Goal: Use online tool/utility: Utilize a website feature to perform a specific function

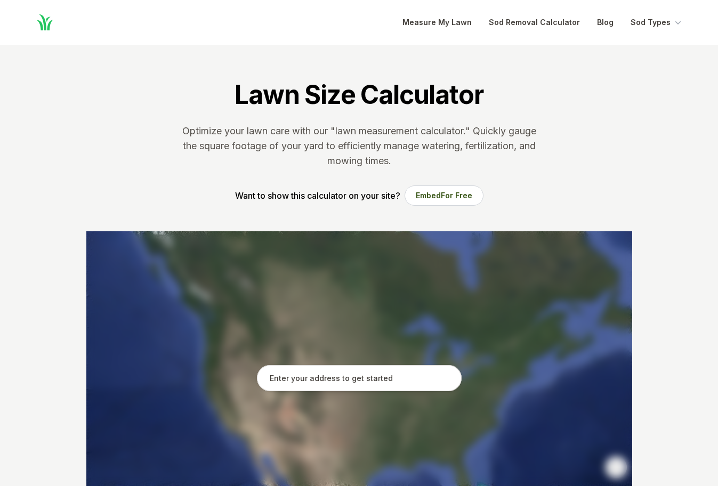
click at [347, 363] on div at bounding box center [359, 391] width 546 height 320
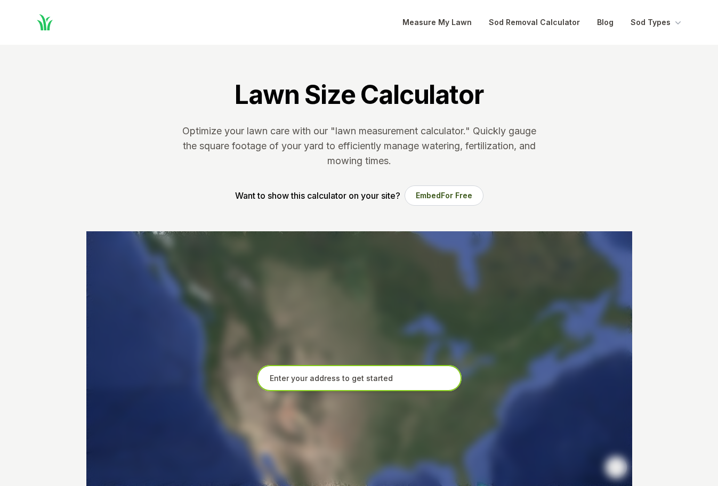
click at [331, 371] on input "text" at bounding box center [359, 378] width 205 height 27
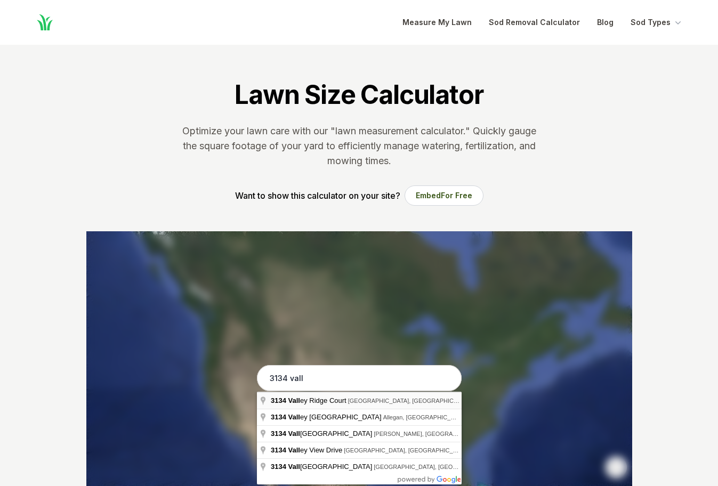
type input "[STREET_ADDRESS]"
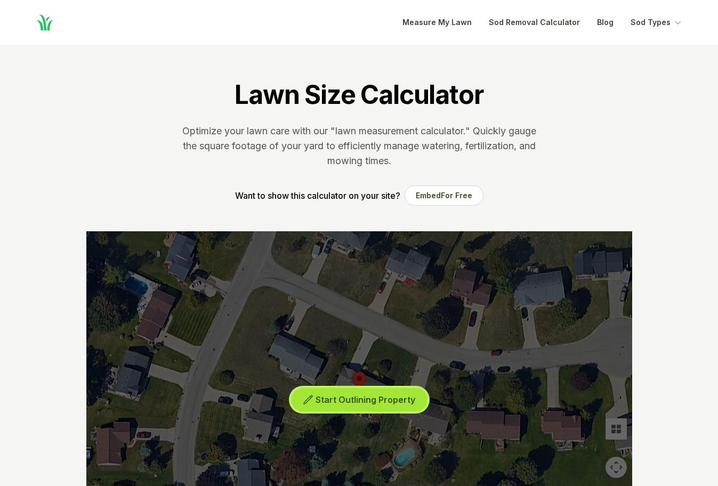
click at [393, 406] on button "Start Outlining Property" at bounding box center [359, 400] width 136 height 24
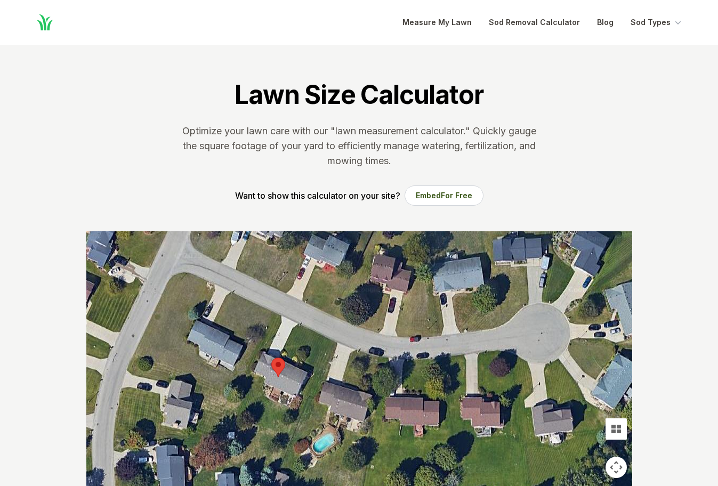
drag, startPoint x: 406, startPoint y: 368, endPoint x: 321, endPoint y: 360, distance: 85.1
click at [321, 355] on div at bounding box center [359, 391] width 546 height 320
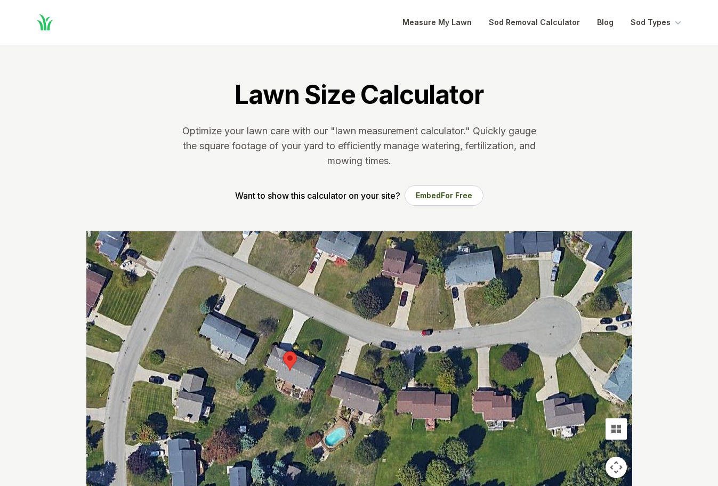
drag, startPoint x: 303, startPoint y: 368, endPoint x: 314, endPoint y: 354, distance: 18.2
click at [314, 354] on div at bounding box center [359, 391] width 546 height 320
click at [292, 345] on div at bounding box center [359, 391] width 546 height 320
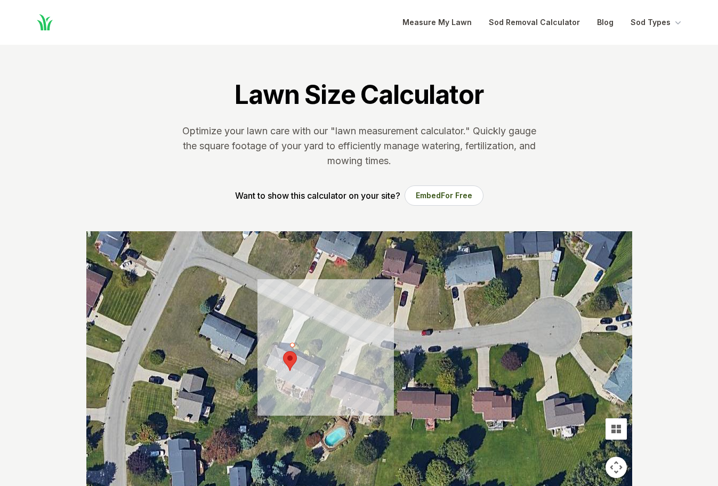
click at [304, 320] on div at bounding box center [359, 391] width 546 height 320
click at [311, 318] on div at bounding box center [359, 391] width 546 height 320
click at [340, 331] on div at bounding box center [359, 391] width 546 height 320
click at [322, 365] on div at bounding box center [359, 391] width 546 height 320
click at [316, 362] on div at bounding box center [359, 391] width 546 height 320
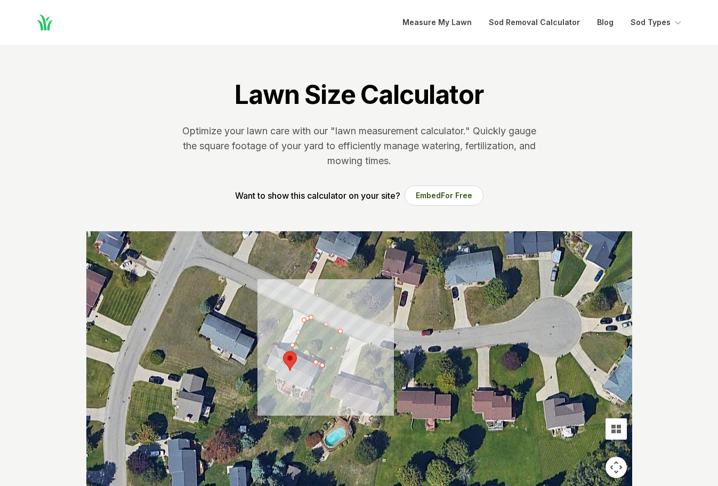
click at [303, 351] on div at bounding box center [359, 391] width 546 height 320
click at [297, 349] on div at bounding box center [359, 391] width 546 height 320
click at [290, 345] on div at bounding box center [359, 391] width 546 height 320
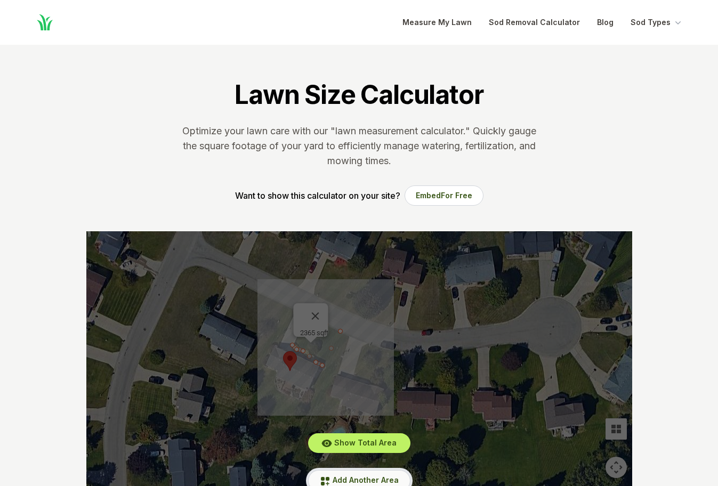
click at [362, 476] on span "Add Another Area" at bounding box center [365, 479] width 66 height 9
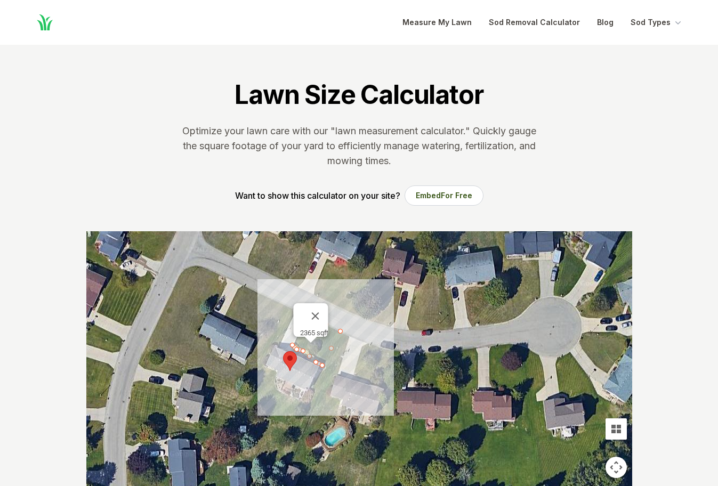
click at [281, 338] on div at bounding box center [359, 391] width 546 height 320
click at [273, 331] on div at bounding box center [359, 391] width 546 height 320
click at [282, 304] on div at bounding box center [359, 391] width 546 height 320
click at [280, 315] on div at bounding box center [359, 391] width 546 height 320
click at [279, 339] on div at bounding box center [359, 391] width 546 height 320
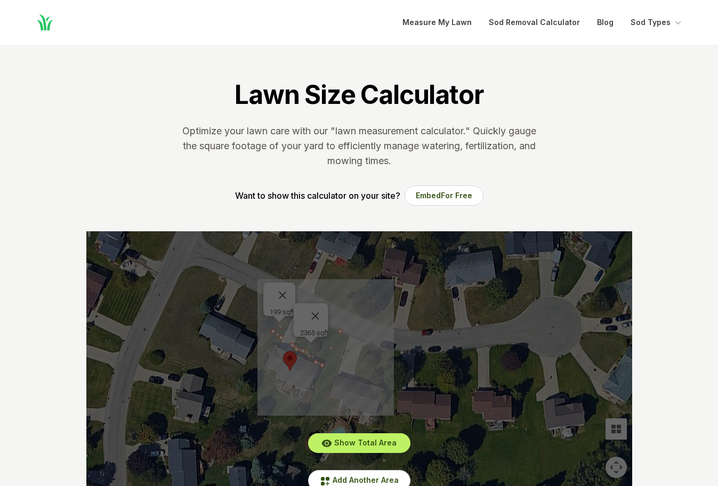
click at [275, 72] on section "Lawn Size Calculator Optimize your lawn care with our "lawn measurement calcula…" at bounding box center [359, 138] width 580 height 186
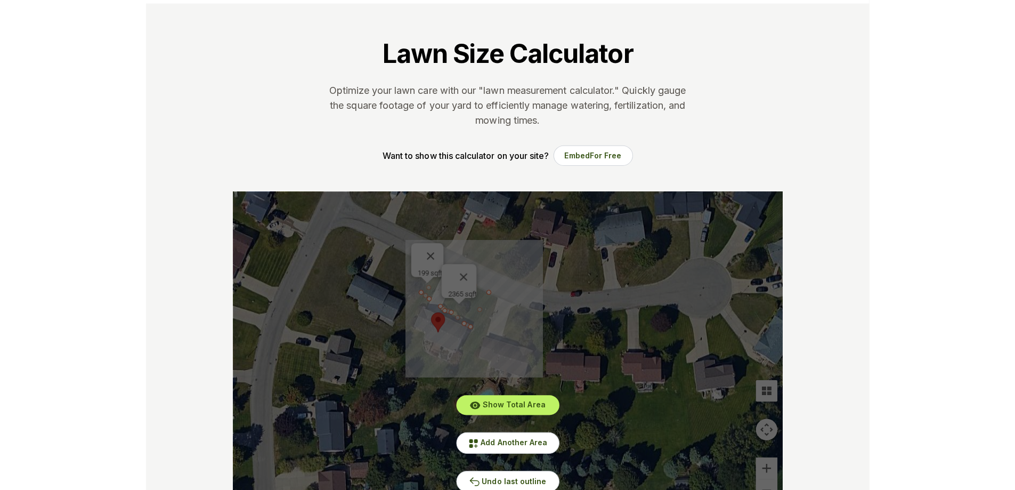
scroll to position [53, 0]
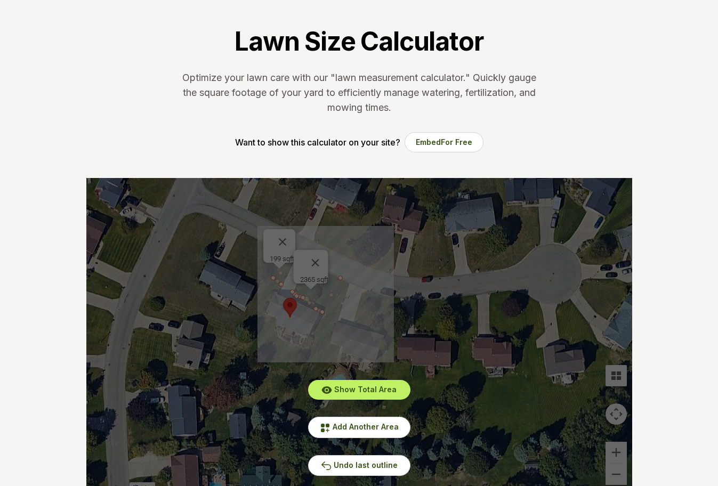
drag, startPoint x: 222, startPoint y: 250, endPoint x: 153, endPoint y: 247, distance: 69.4
click at [153, 247] on div "Show Total Area Add Another Area Undo last outline" at bounding box center [359, 338] width 546 height 320
drag, startPoint x: 275, startPoint y: 284, endPoint x: 221, endPoint y: 239, distance: 70.0
click at [224, 241] on div "Show Total Area Add Another Area Undo last outline" at bounding box center [359, 338] width 546 height 320
